Goal: Navigation & Orientation: Understand site structure

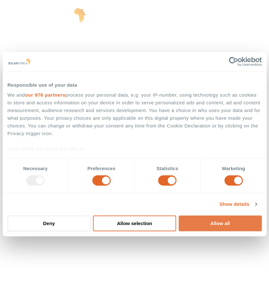
click at [221, 225] on button "Allow all" at bounding box center [219, 224] width 83 height 16
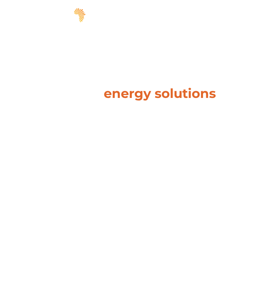
click at [238, 13] on span "hello" at bounding box center [235, 17] width 10 height 10
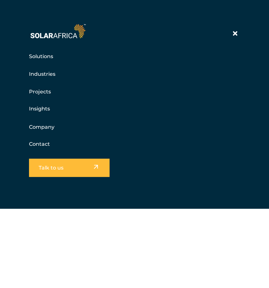
click at [38, 126] on link "Company" at bounding box center [41, 127] width 25 height 8
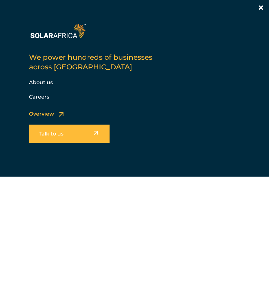
click at [44, 114] on link "Overview" at bounding box center [41, 114] width 25 height 6
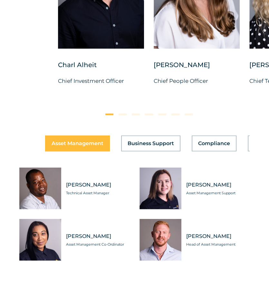
scroll to position [2026, 0]
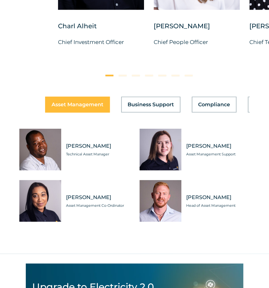
click at [120, 75] on button at bounding box center [122, 76] width 8 height 2
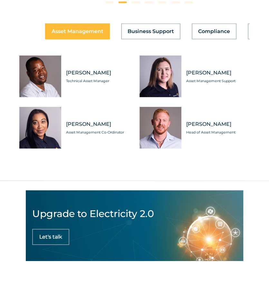
scroll to position [1994, 0]
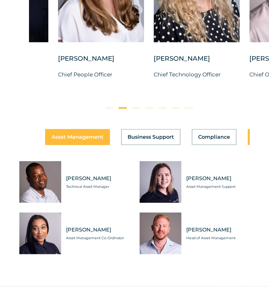
click at [248, 135] on button "Engineering" at bounding box center [270, 137] width 46 height 16
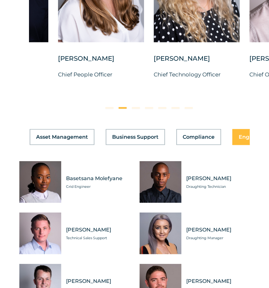
scroll to position [0, 21]
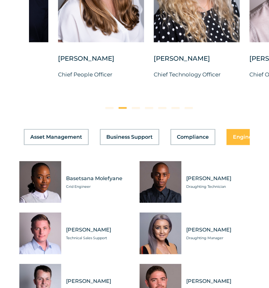
drag, startPoint x: 232, startPoint y: 133, endPoint x: 25, endPoint y: 141, distance: 207.3
click at [25, 141] on div "Asset Management Business Support Compliance Engineering Finance Marketing O&M …" at bounding box center [134, 137] width 230 height 16
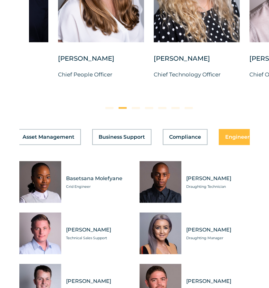
drag, startPoint x: 179, startPoint y: 139, endPoint x: 83, endPoint y: 138, distance: 96.5
click at [83, 139] on div "Asset Management Business Support Compliance Engineering Finance Marketing O&M …" at bounding box center [134, 137] width 230 height 16
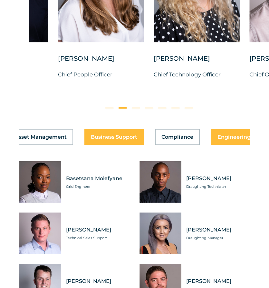
drag, startPoint x: 217, startPoint y: 137, endPoint x: 86, endPoint y: 144, distance: 130.8
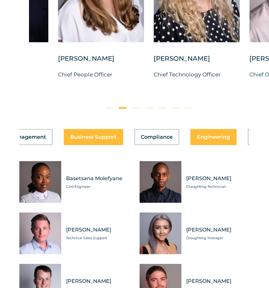
drag, startPoint x: 226, startPoint y: 138, endPoint x: 71, endPoint y: 133, distance: 155.4
click at [66, 134] on div "Asset Management Business Support Compliance Engineering Finance Marketing O&M …" at bounding box center [134, 137] width 230 height 16
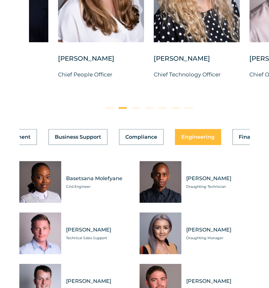
drag, startPoint x: 205, startPoint y: 134, endPoint x: 57, endPoint y: 131, distance: 148.0
click at [57, 131] on div "Asset Management Business Support Compliance Engineering Finance Marketing O&M …" at bounding box center [134, 137] width 230 height 16
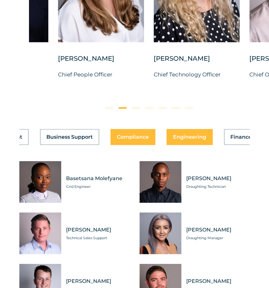
drag, startPoint x: 235, startPoint y: 135, endPoint x: 126, endPoint y: 138, distance: 109.1
click at [125, 138] on div "Asset Management Business Support Compliance Engineering Finance Marketing O&M …" at bounding box center [134, 137] width 230 height 16
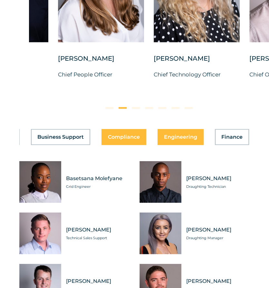
drag, startPoint x: 241, startPoint y: 135, endPoint x: 114, endPoint y: 139, distance: 126.8
click at [115, 141] on div "Asset Management Business Support Compliance Engineering Finance Marketing O&M …" at bounding box center [134, 137] width 230 height 16
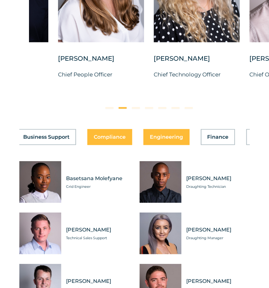
drag, startPoint x: 244, startPoint y: 137, endPoint x: 105, endPoint y: 138, distance: 139.2
click at [105, 138] on div "Asset Management Business Support Compliance Engineering Finance Marketing O&M …" at bounding box center [134, 137] width 230 height 16
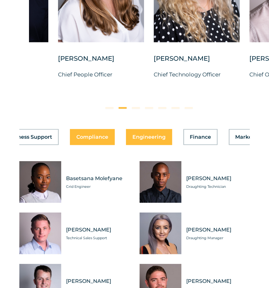
drag, startPoint x: 240, startPoint y: 135, endPoint x: 103, endPoint y: 137, distance: 137.0
click at [96, 136] on div "Asset Management Business Support Compliance Engineering Finance Marketing O&M …" at bounding box center [134, 137] width 230 height 16
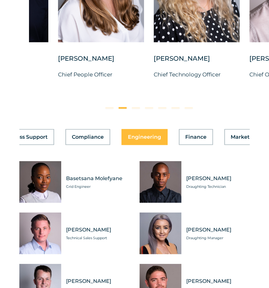
scroll to position [0, 130]
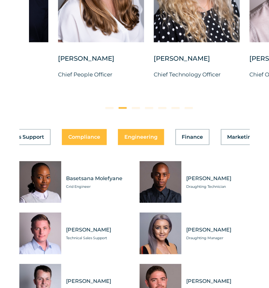
drag, startPoint x: 219, startPoint y: 138, endPoint x: 76, endPoint y: 144, distance: 143.9
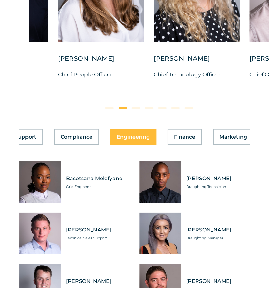
drag, startPoint x: 229, startPoint y: 133, endPoint x: 114, endPoint y: 140, distance: 115.3
click at [114, 140] on div "Asset Management Business Support Compliance Engineering Finance Marketing O&M …" at bounding box center [134, 137] width 230 height 16
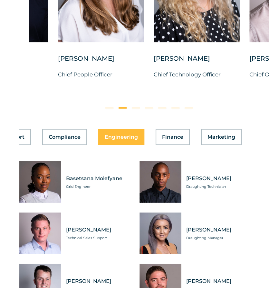
drag, startPoint x: 218, startPoint y: 135, endPoint x: 90, endPoint y: 141, distance: 128.8
click at [90, 141] on div "Asset Management Business Support Compliance Engineering Finance Marketing O&M …" at bounding box center [134, 137] width 230 height 16
drag, startPoint x: 185, startPoint y: 143, endPoint x: 65, endPoint y: 145, distance: 120.6
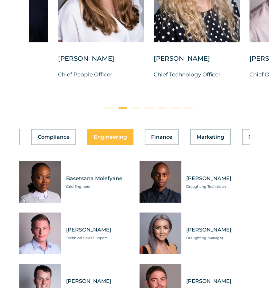
drag, startPoint x: 213, startPoint y: 136, endPoint x: 93, endPoint y: 137, distance: 120.3
click at [92, 138] on div "Asset Management Business Support Compliance Engineering Finance Marketing O&M …" at bounding box center [134, 137] width 230 height 16
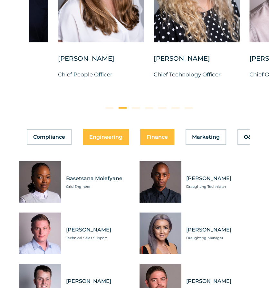
drag, startPoint x: 227, startPoint y: 142, endPoint x: 155, endPoint y: 142, distance: 71.7
click at [133, 141] on div "Asset Management Business Support Compliance Engineering Finance Marketing O&M …" at bounding box center [134, 137] width 230 height 16
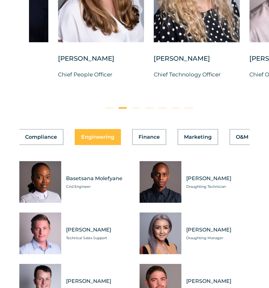
drag, startPoint x: 208, startPoint y: 139, endPoint x: 94, endPoint y: 137, distance: 113.9
click at [72, 132] on div "Asset Management Business Support Compliance Engineering Finance Marketing O&M …" at bounding box center [134, 137] width 230 height 16
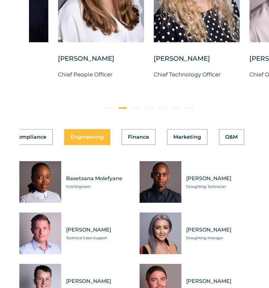
drag, startPoint x: 221, startPoint y: 135, endPoint x: 105, endPoint y: 131, distance: 115.8
click at [97, 129] on div "Asset Management Business Support Compliance Engineering Finance Marketing O&M …" at bounding box center [134, 137] width 230 height 16
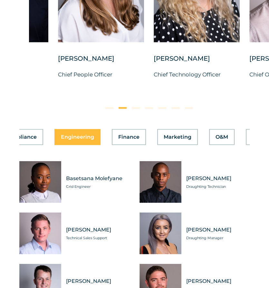
drag, startPoint x: 209, startPoint y: 133, endPoint x: 149, endPoint y: 133, distance: 60.1
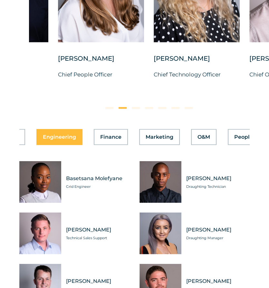
drag, startPoint x: 162, startPoint y: 138, endPoint x: 75, endPoint y: 134, distance: 87.6
click at [71, 133] on div "Asset Management Business Support Compliance Engineering Finance Marketing O&M …" at bounding box center [134, 137] width 230 height 16
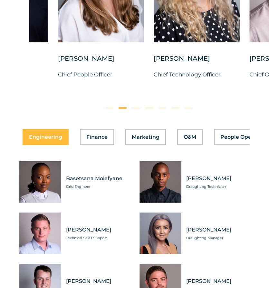
drag, startPoint x: 223, startPoint y: 140, endPoint x: 155, endPoint y: 148, distance: 68.6
click at [123, 142] on div "Asset Management Business Support Compliance Engineering Finance Marketing O&M …" at bounding box center [134, 137] width 230 height 16
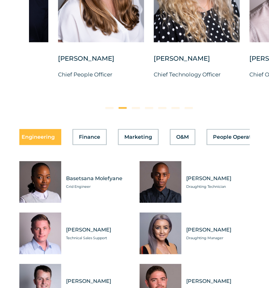
drag, startPoint x: 212, startPoint y: 136, endPoint x: 156, endPoint y: 137, distance: 56.0
click at [141, 135] on div "Asset Management Business Support Compliance Engineering Finance Marketing O&M …" at bounding box center [134, 137] width 230 height 16
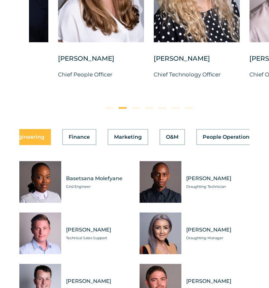
drag, startPoint x: 224, startPoint y: 140, endPoint x: 102, endPoint y: 135, distance: 122.3
click at [101, 135] on div "Asset Management Business Support Compliance Engineering Finance Marketing O&M …" at bounding box center [134, 137] width 230 height 16
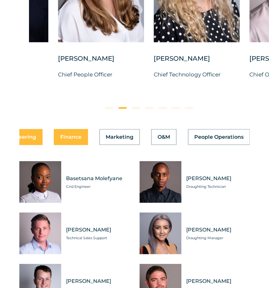
drag, startPoint x: 188, startPoint y: 137, endPoint x: 79, endPoint y: 132, distance: 109.1
click at [78, 132] on div "Asset Management Business Support Compliance Engineering Finance Marketing O&M …" at bounding box center [134, 137] width 230 height 16
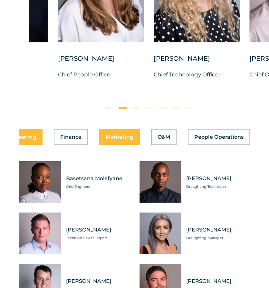
scroll to position [0, 253]
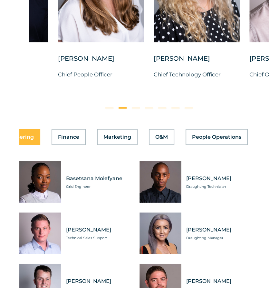
click at [135, 108] on div at bounding box center [149, 106] width 240 height 13
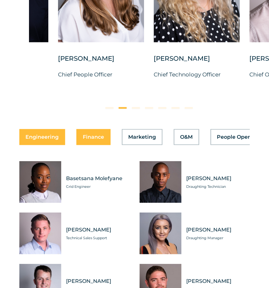
drag, startPoint x: 169, startPoint y: 136, endPoint x: 112, endPoint y: 135, distance: 57.6
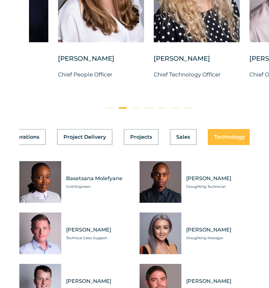
scroll to position [0, 481]
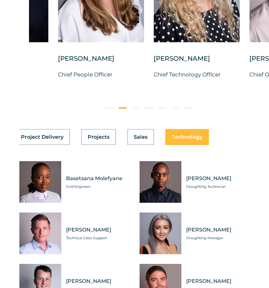
drag, startPoint x: 115, startPoint y: 136, endPoint x: 187, endPoint y: 139, distance: 72.1
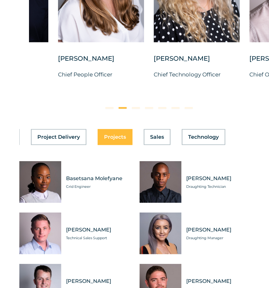
click at [106, 132] on div "Asset Management Business Support Compliance Engineering Finance Marketing O&M …" at bounding box center [134, 137] width 230 height 16
click at [113, 137] on span "Projects" at bounding box center [115, 137] width 22 height 5
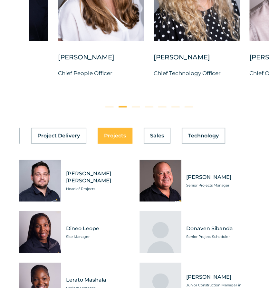
scroll to position [1994, 0]
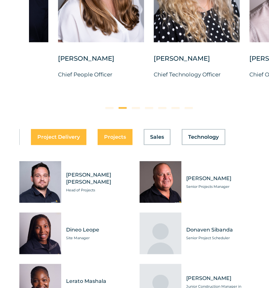
click at [70, 140] on button "Project Delivery" at bounding box center [58, 137] width 55 height 16
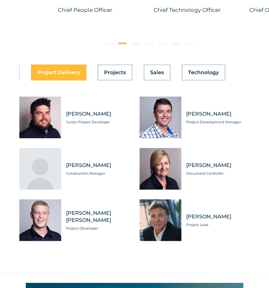
scroll to position [2026, 0]
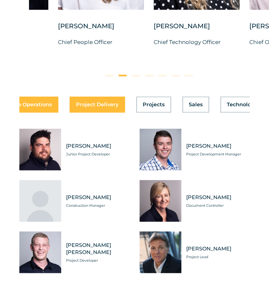
drag, startPoint x: 57, startPoint y: 104, endPoint x: 38, endPoint y: 97, distance: 19.8
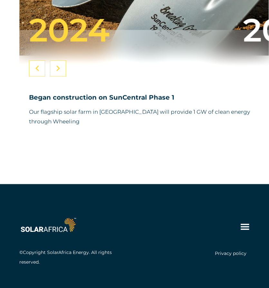
scroll to position [2555, 0]
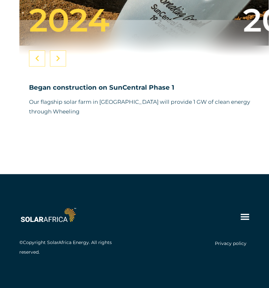
click at [245, 217] on icon at bounding box center [245, 217] width 10 height 10
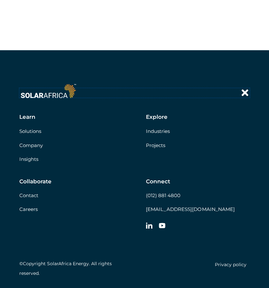
scroll to position [2683, 0]
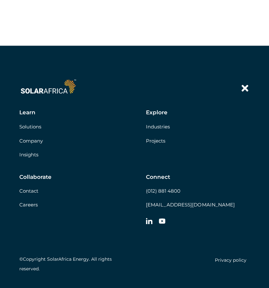
click at [36, 141] on link "Company" at bounding box center [30, 141] width 23 height 6
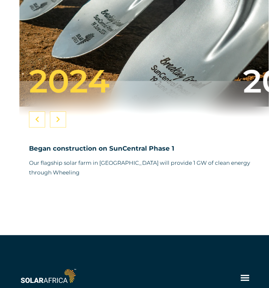
scroll to position [2503, 0]
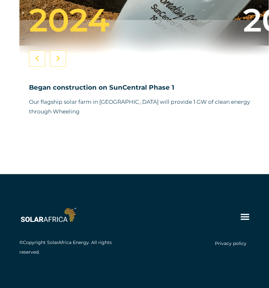
click at [247, 215] on icon at bounding box center [245, 217] width 10 height 10
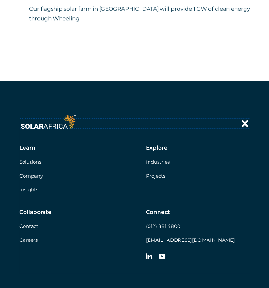
scroll to position [2600, 0]
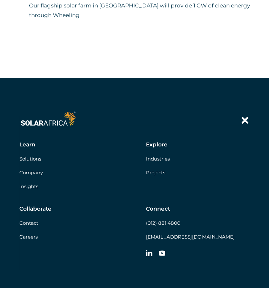
click at [32, 185] on link "Insights" at bounding box center [28, 187] width 19 height 6
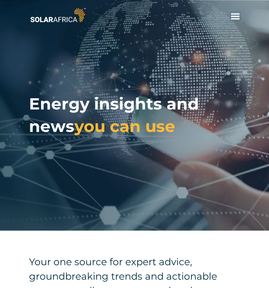
click at [233, 15] on span "hello" at bounding box center [235, 17] width 10 height 10
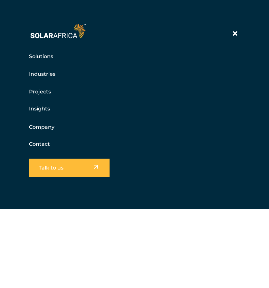
click at [32, 124] on link "Company" at bounding box center [41, 127] width 25 height 8
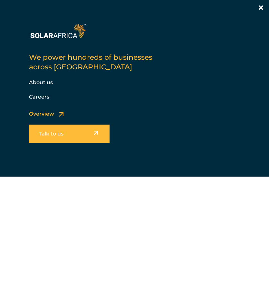
click at [35, 83] on link "About us" at bounding box center [41, 82] width 24 height 6
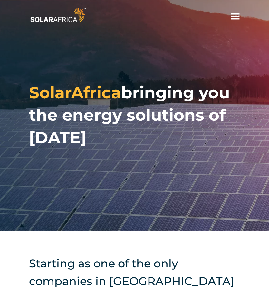
click at [235, 18] on span "hello" at bounding box center [235, 17] width 10 height 10
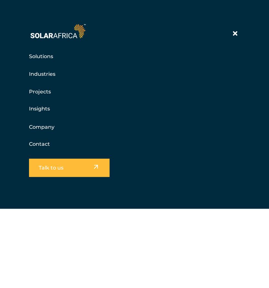
click at [40, 56] on link "Solutions" at bounding box center [41, 56] width 24 height 8
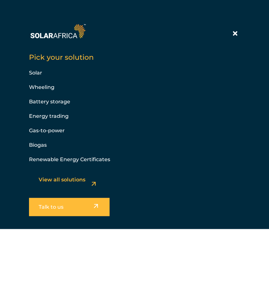
click at [238, 35] on div at bounding box center [235, 34] width 10 height 10
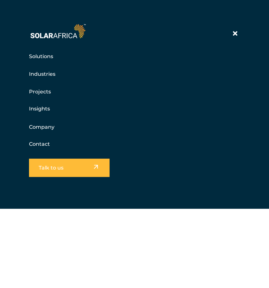
click at [46, 73] on link "Industries" at bounding box center [42, 74] width 26 height 8
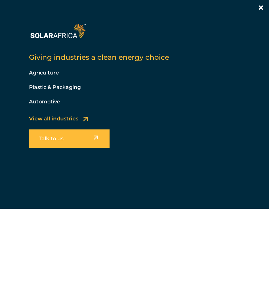
click at [260, 12] on div at bounding box center [261, 8] width 10 height 10
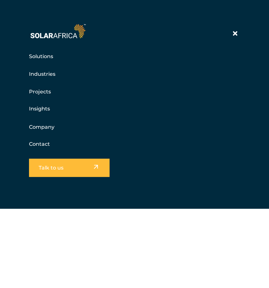
click at [47, 33] on img at bounding box center [58, 31] width 58 height 17
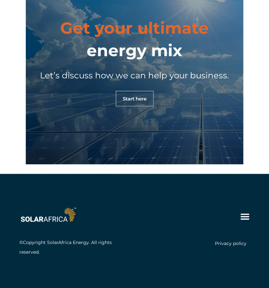
scroll to position [2050, 0]
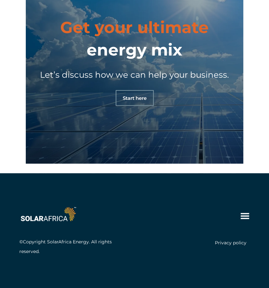
click at [246, 216] on icon at bounding box center [244, 217] width 8 height 6
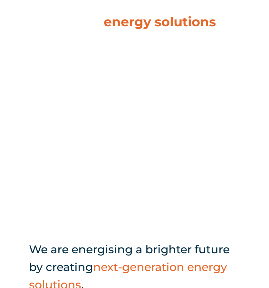
scroll to position [0, 0]
